Goal: Information Seeking & Learning: Learn about a topic

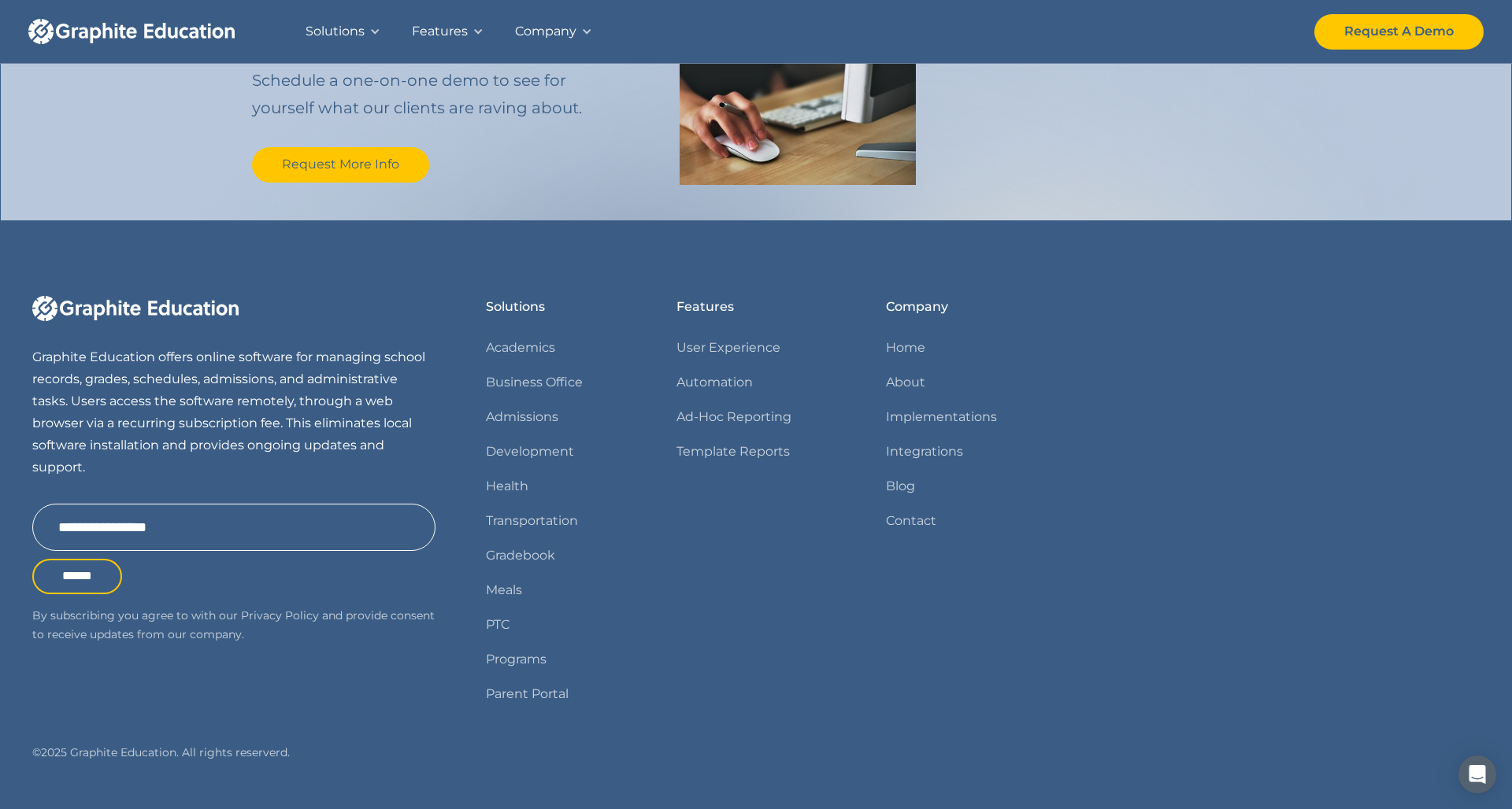
scroll to position [1772, 0]
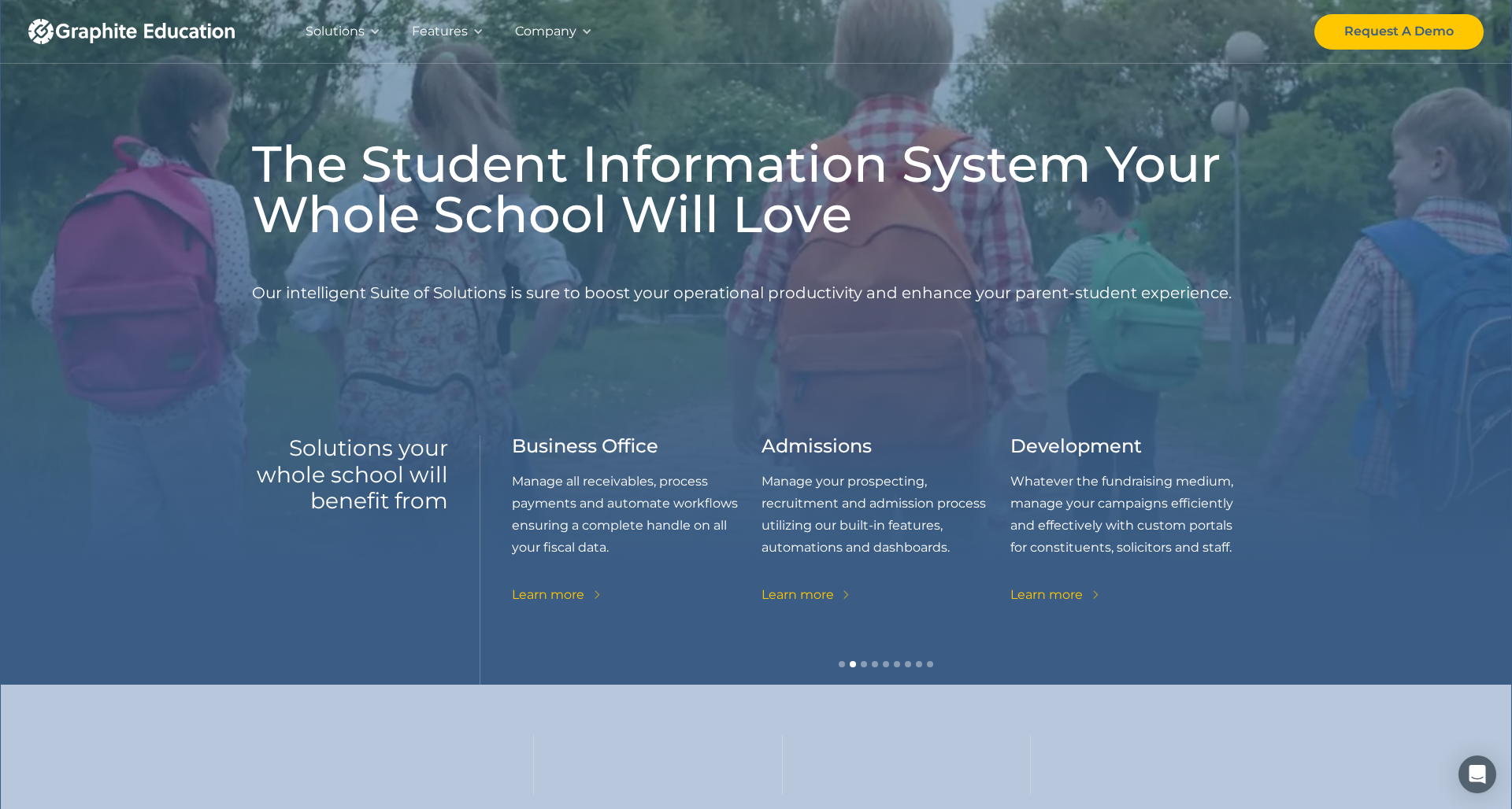
click at [563, 34] on div "Company" at bounding box center [546, 32] width 61 height 22
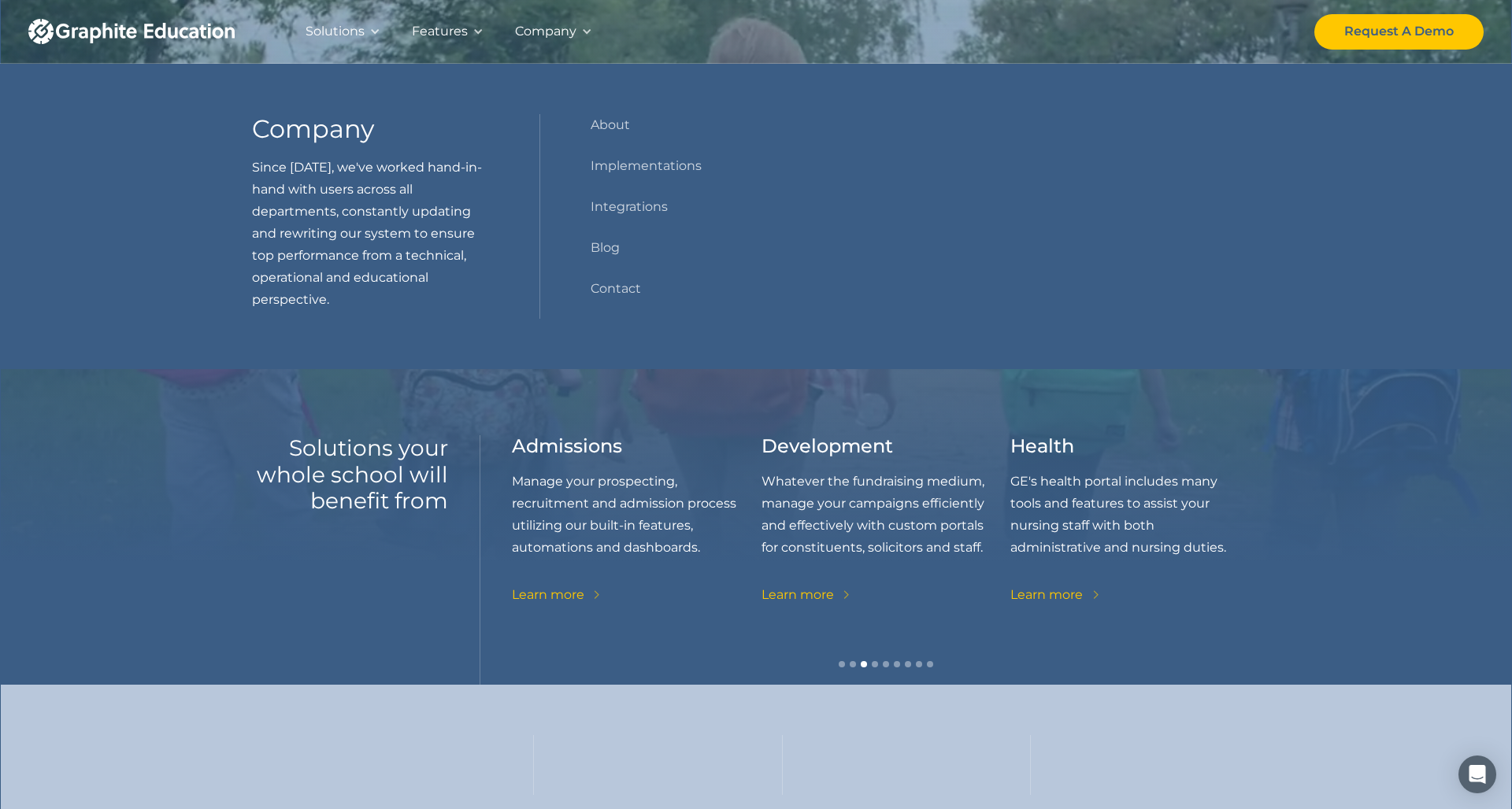
click at [448, 37] on div "Features" at bounding box center [440, 32] width 56 height 22
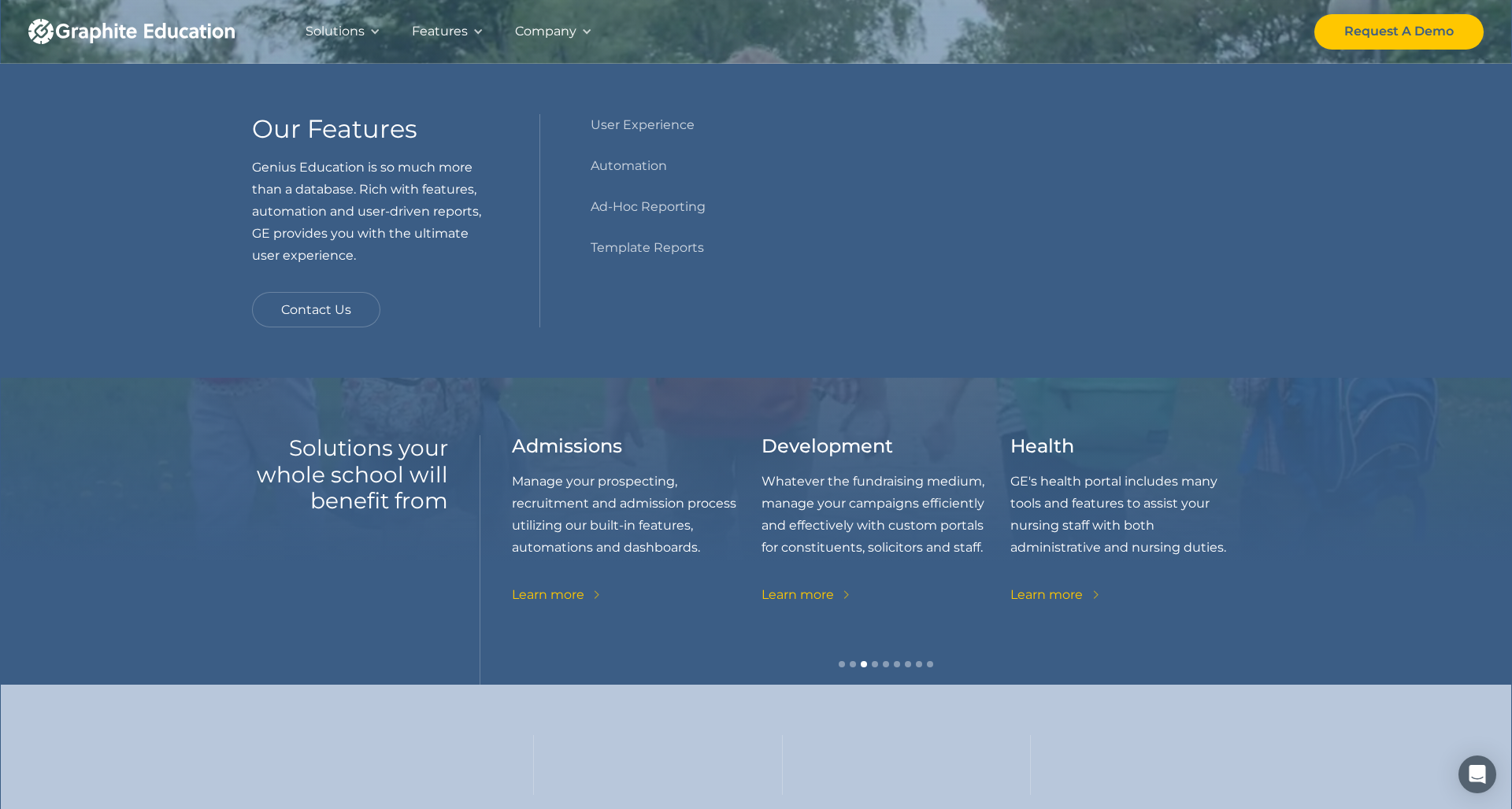
click at [343, 24] on div "Solutions" at bounding box center [335, 32] width 59 height 22
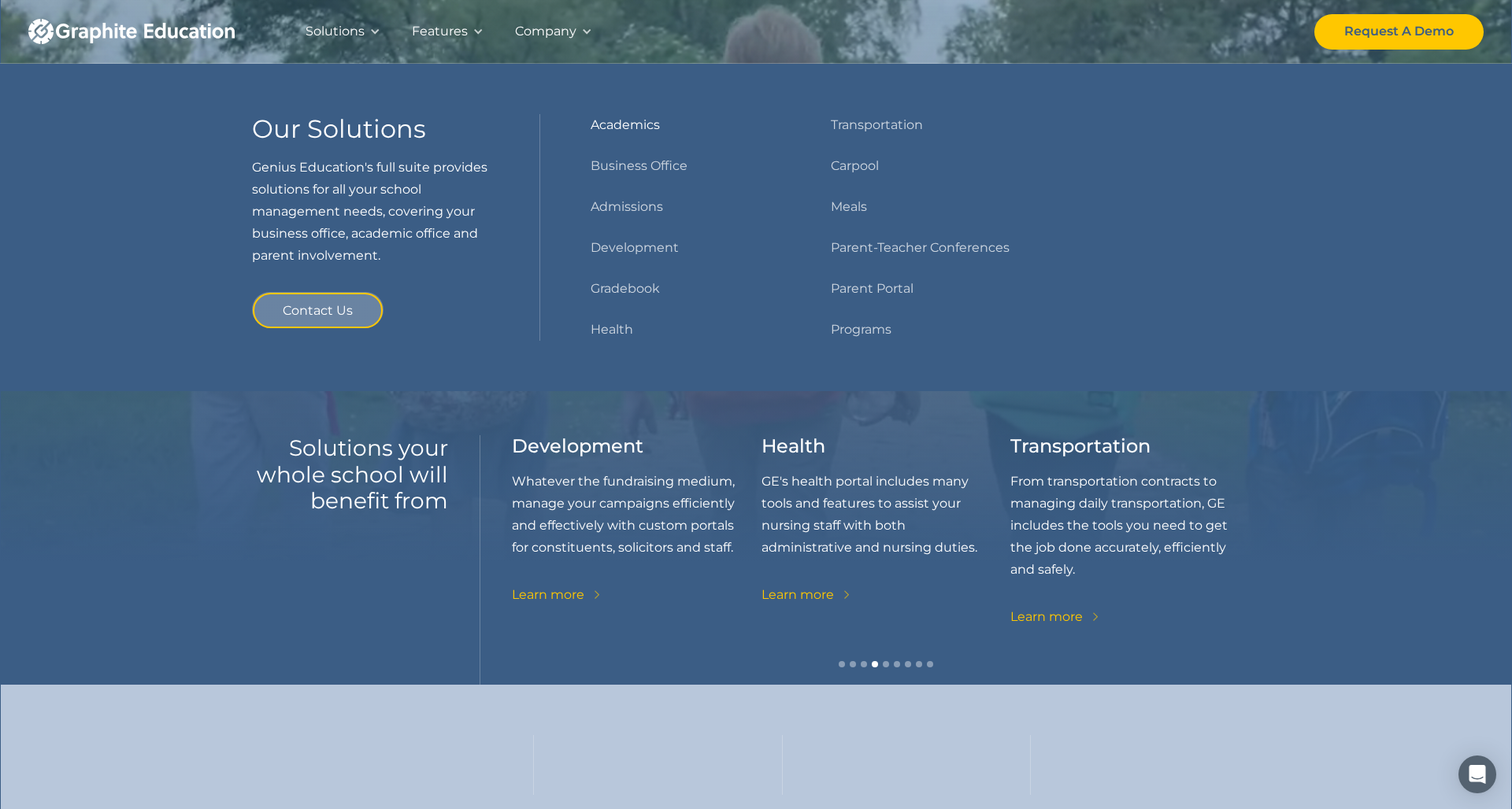
click at [628, 126] on link "Academics" at bounding box center [625, 125] width 69 height 22
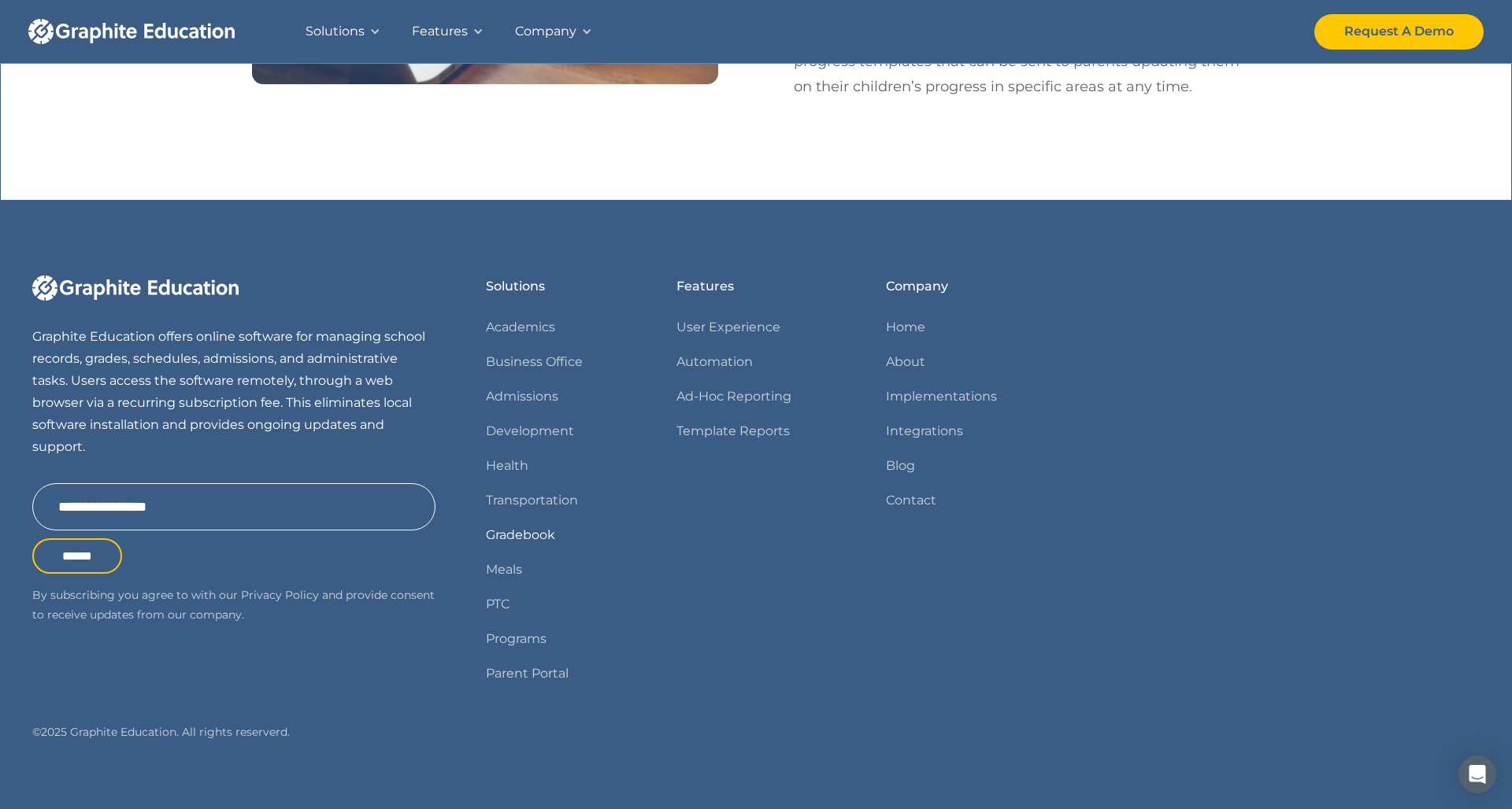
scroll to position [2823, 0]
click at [904, 323] on link "Home" at bounding box center [906, 328] width 39 height 22
click at [532, 664] on link "Parent Portal" at bounding box center [527, 675] width 83 height 22
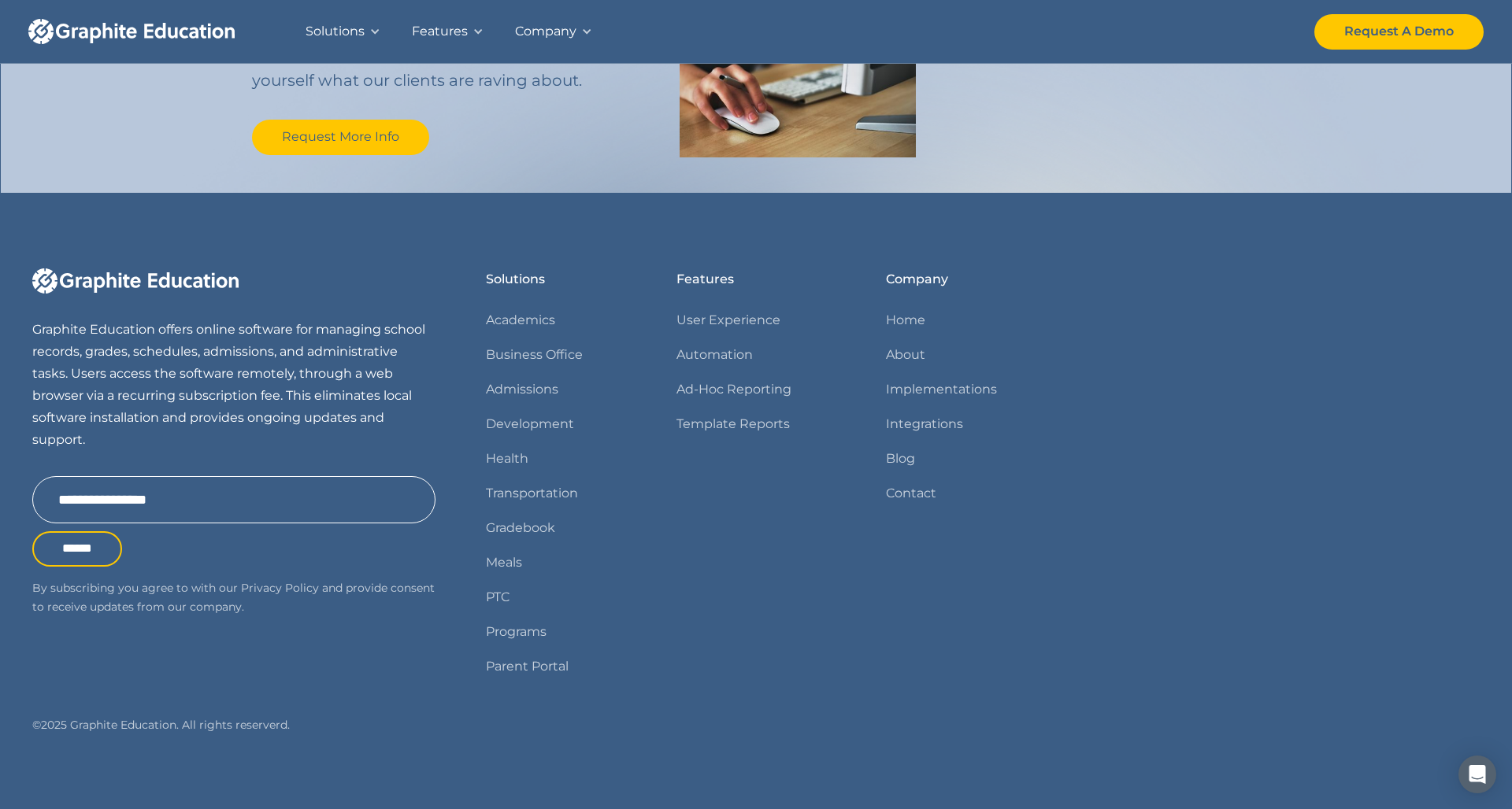
scroll to position [1789, 0]
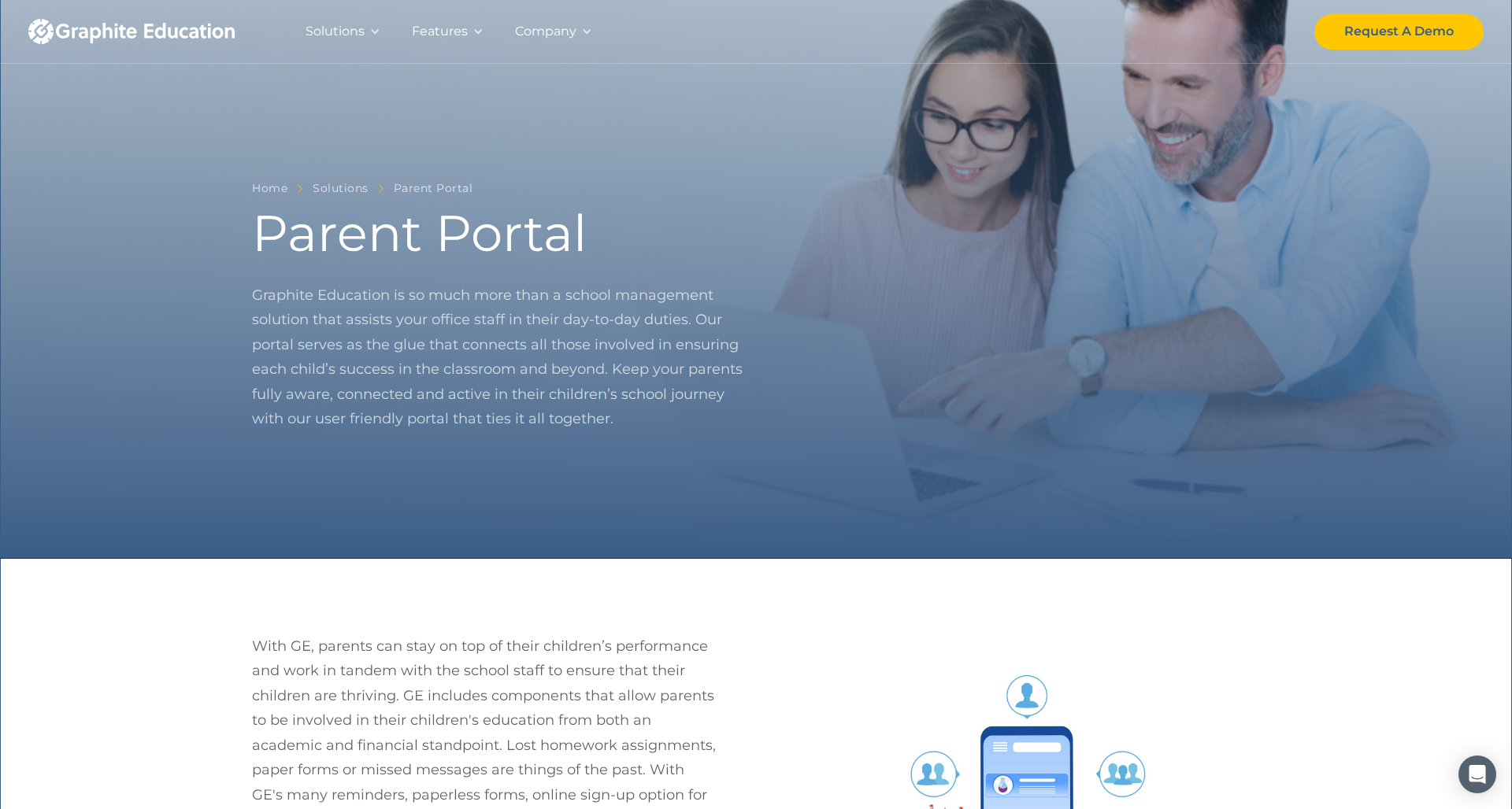
click at [115, 37] on img "home" at bounding box center [131, 32] width 206 height 26
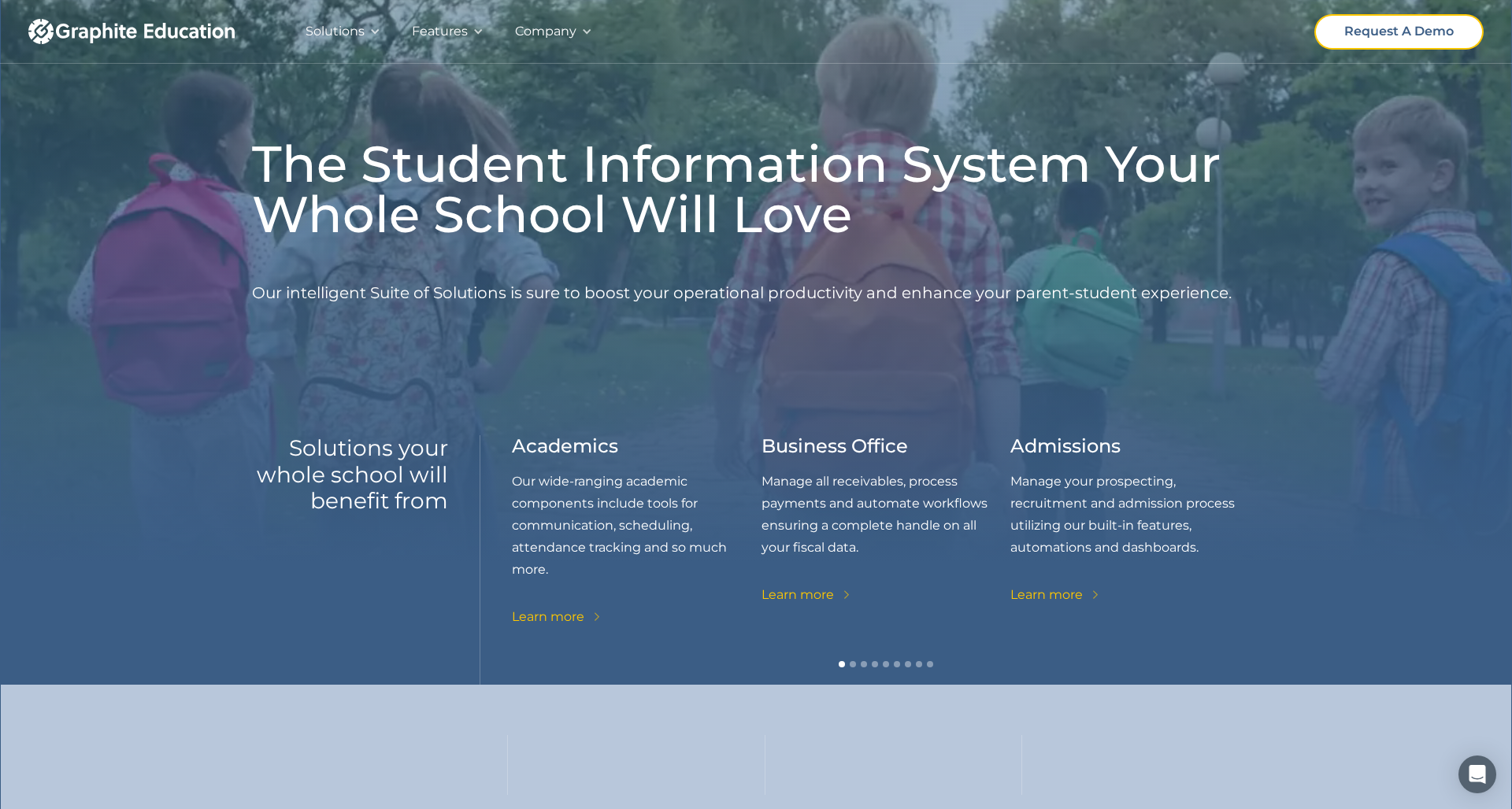
click at [1336, 35] on div "Request A Demo" at bounding box center [1399, 32] width 167 height 33
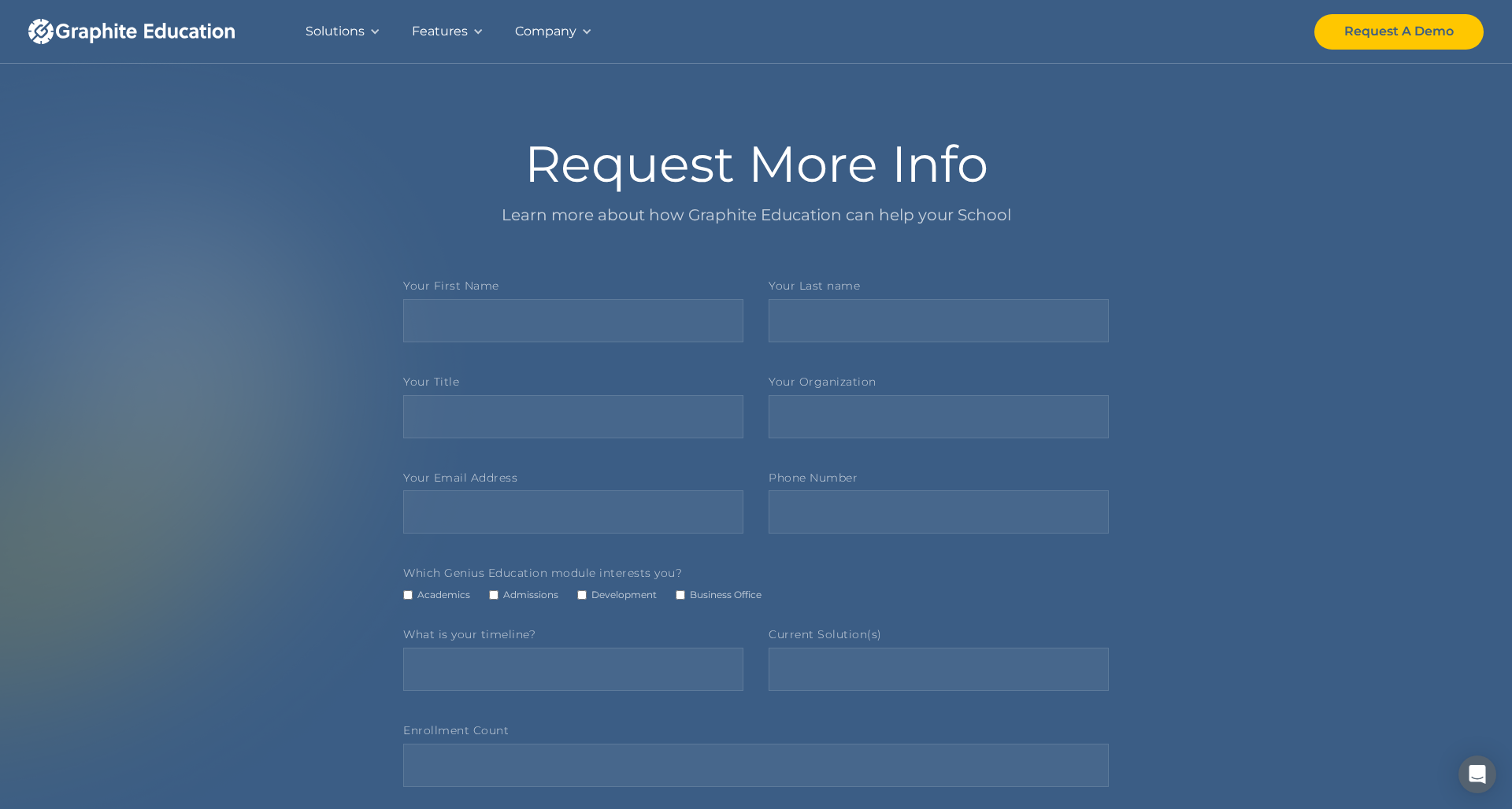
click at [334, 21] on div "Solutions" at bounding box center [335, 32] width 59 height 22
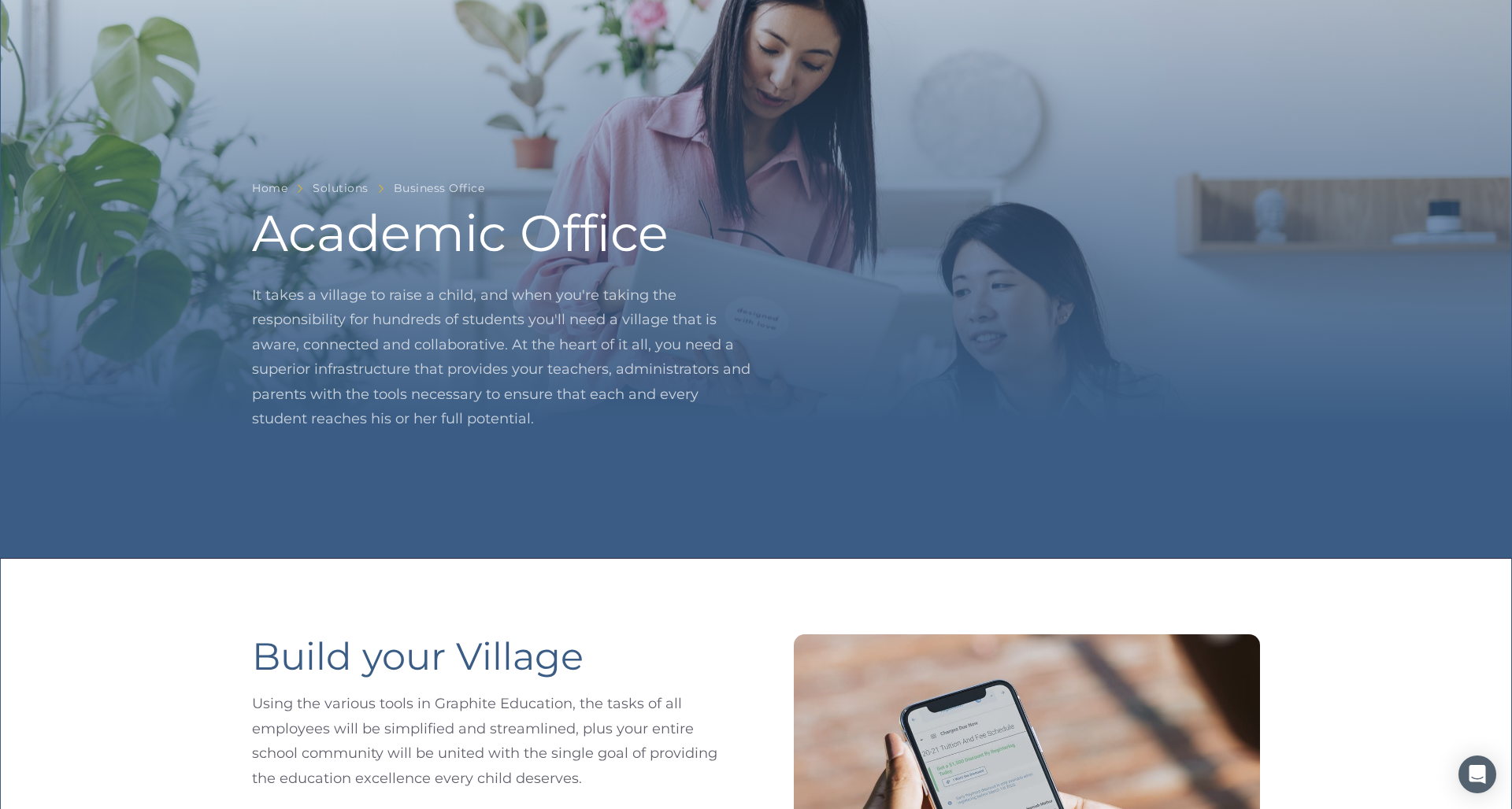
scroll to position [2740, 0]
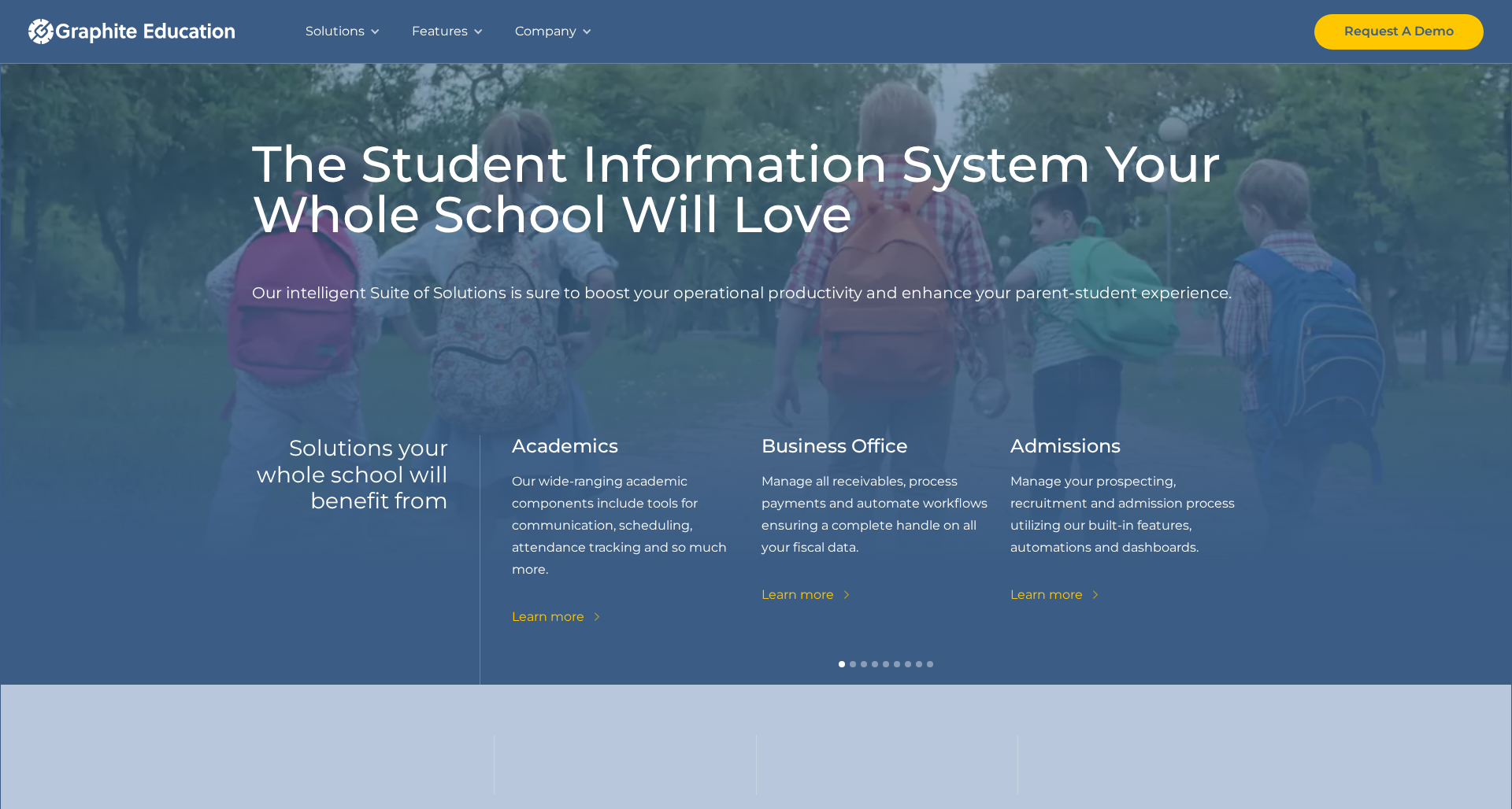
scroll to position [1772, 0]
